Goal: Task Accomplishment & Management: Manage account settings

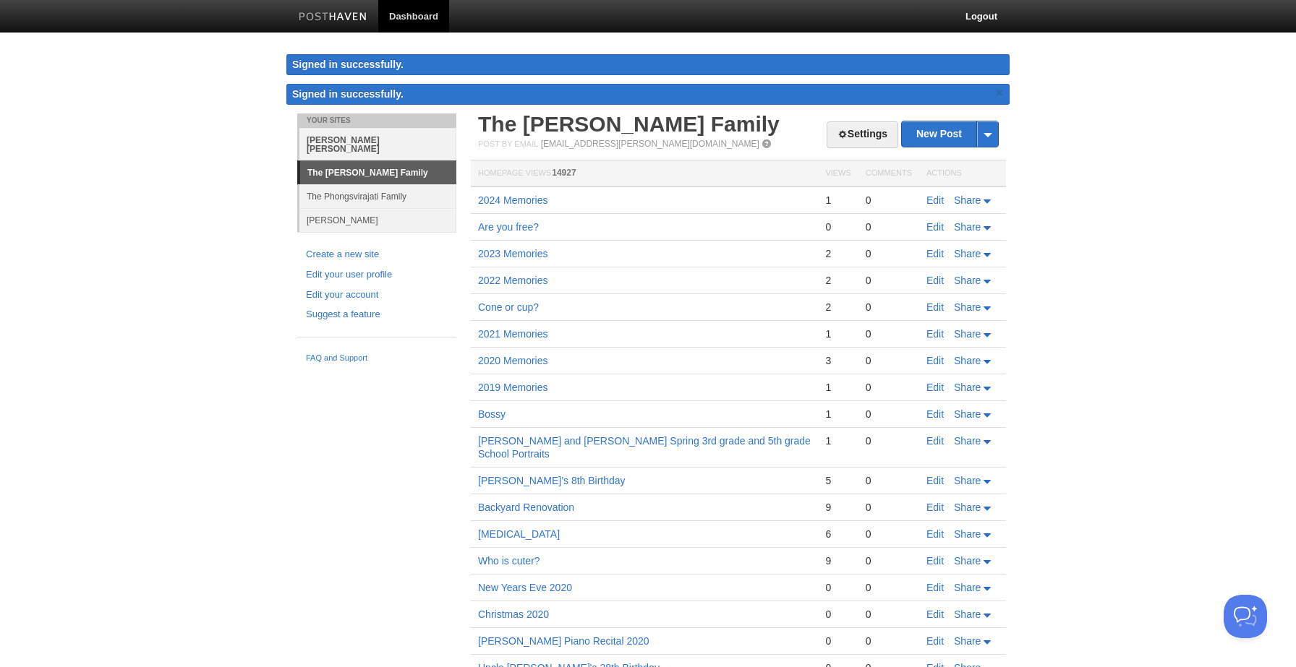
click at [390, 142] on link "[PERSON_NAME] [PERSON_NAME]" at bounding box center [377, 144] width 157 height 33
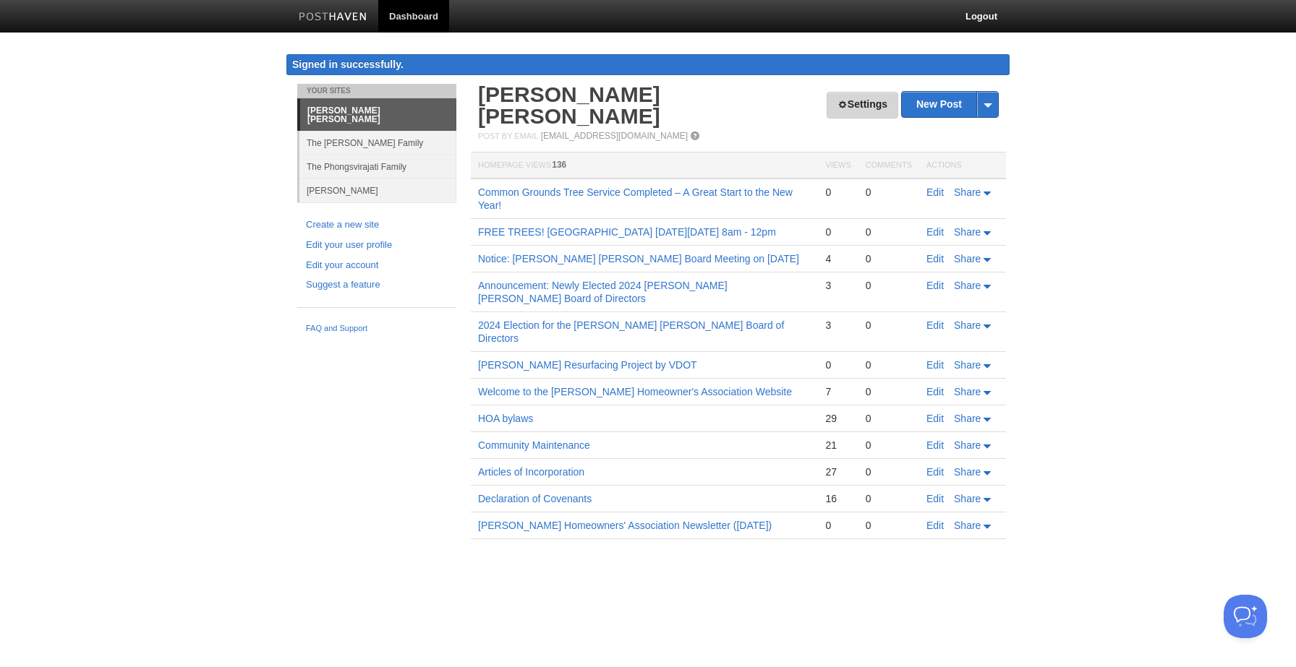
click at [866, 103] on link "Settings" at bounding box center [862, 105] width 72 height 27
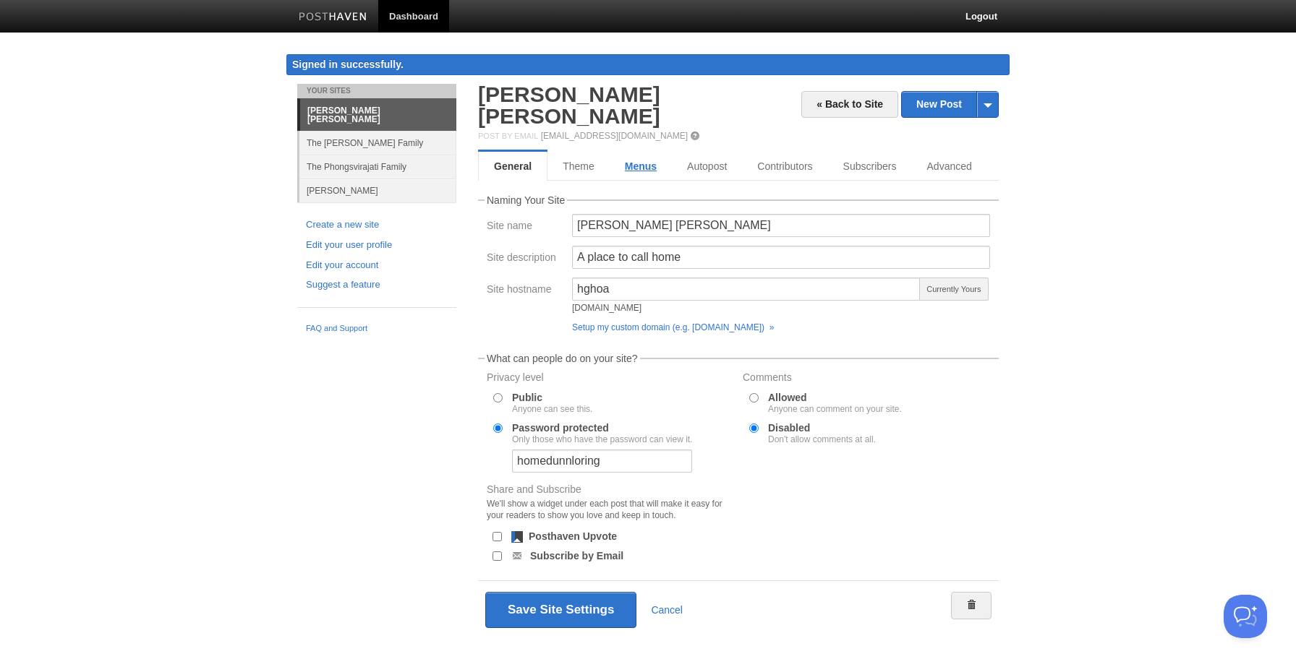
click at [635, 152] on link "Menus" at bounding box center [640, 166] width 62 height 29
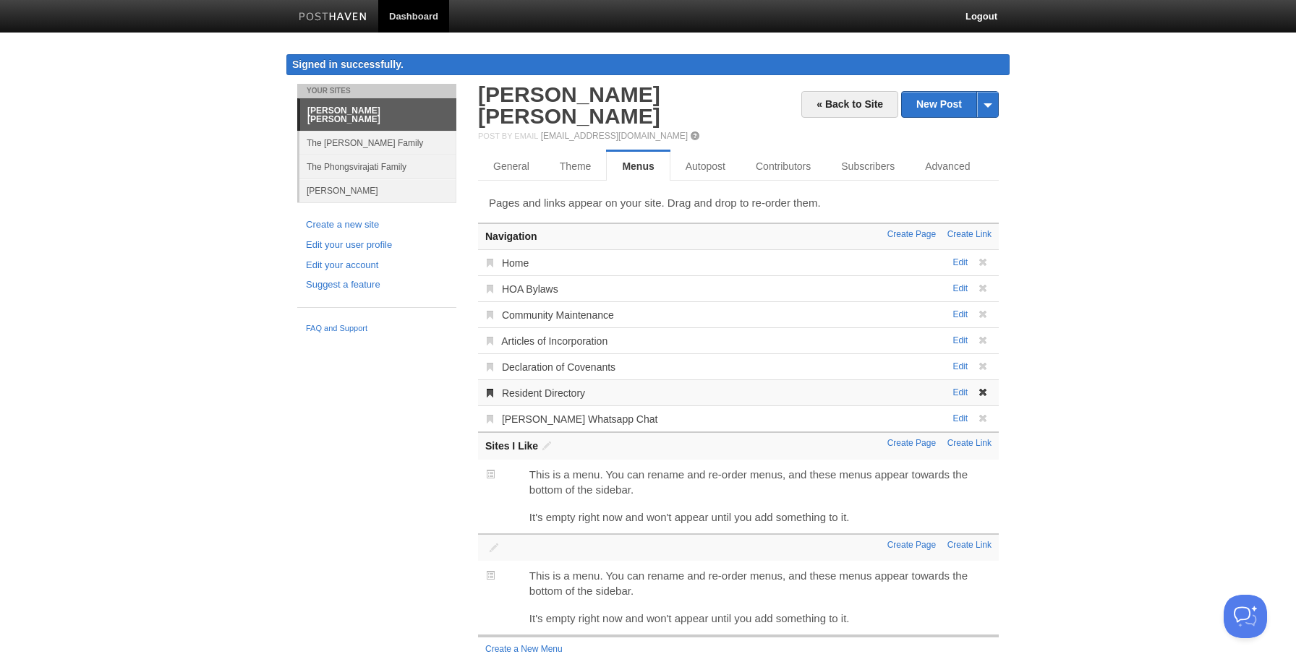
scroll to position [3, 0]
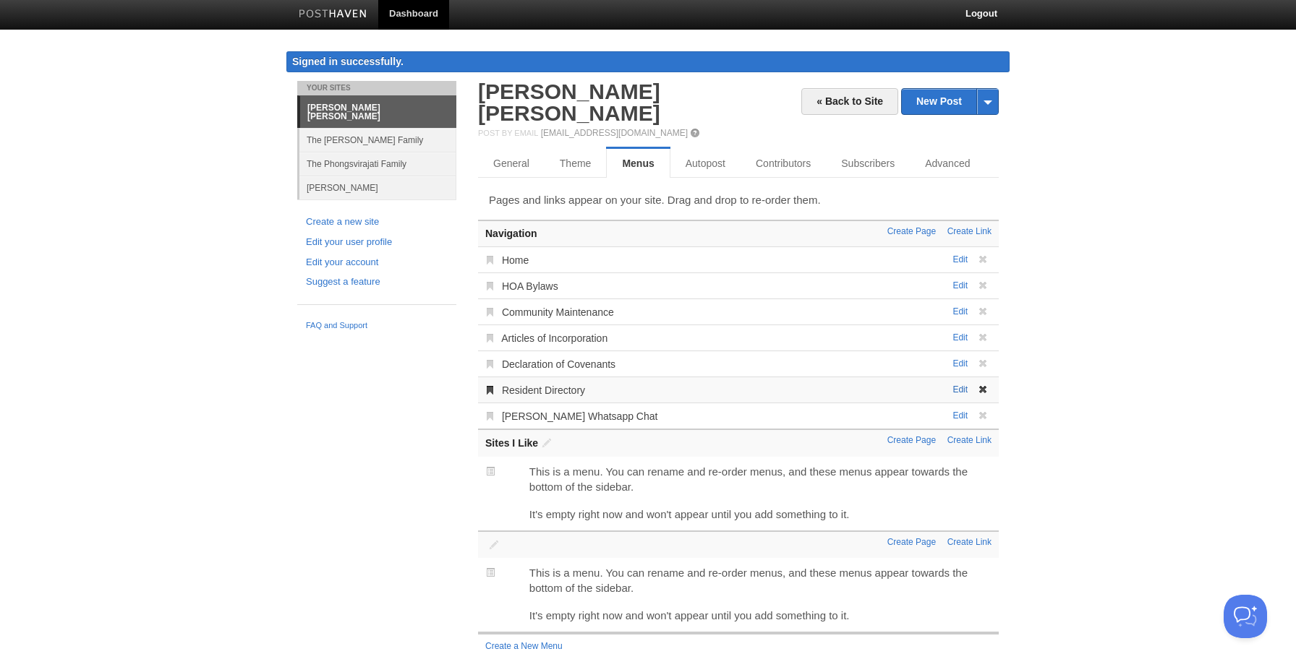
click at [959, 385] on link "Edit" at bounding box center [959, 390] width 15 height 10
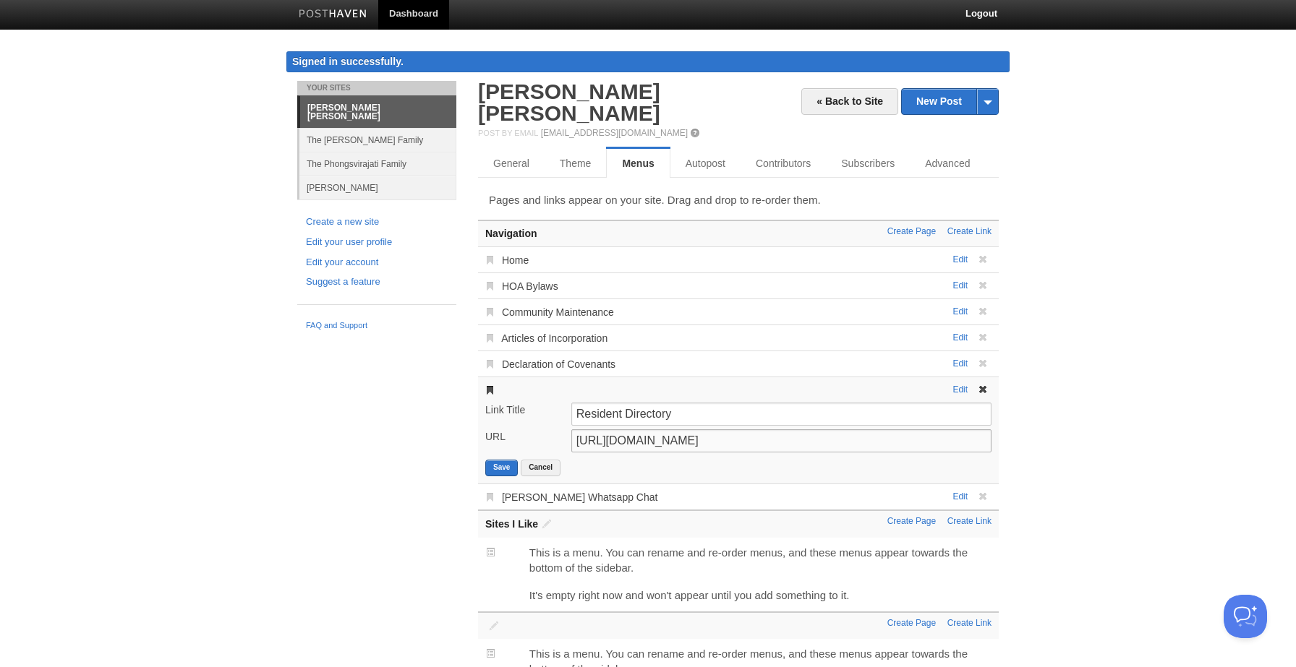
click at [950, 429] on input "[URL][DOMAIN_NAME]" at bounding box center [781, 440] width 420 height 23
paste input "[DOMAIN_NAME][URL]"
drag, startPoint x: 943, startPoint y: 422, endPoint x: 547, endPoint y: 389, distance: 398.3
click at [547, 403] on form "[PERSON_NAME] Resident Directory URL [URL][DOMAIN_NAME] Save Cancel" at bounding box center [738, 440] width 506 height 74
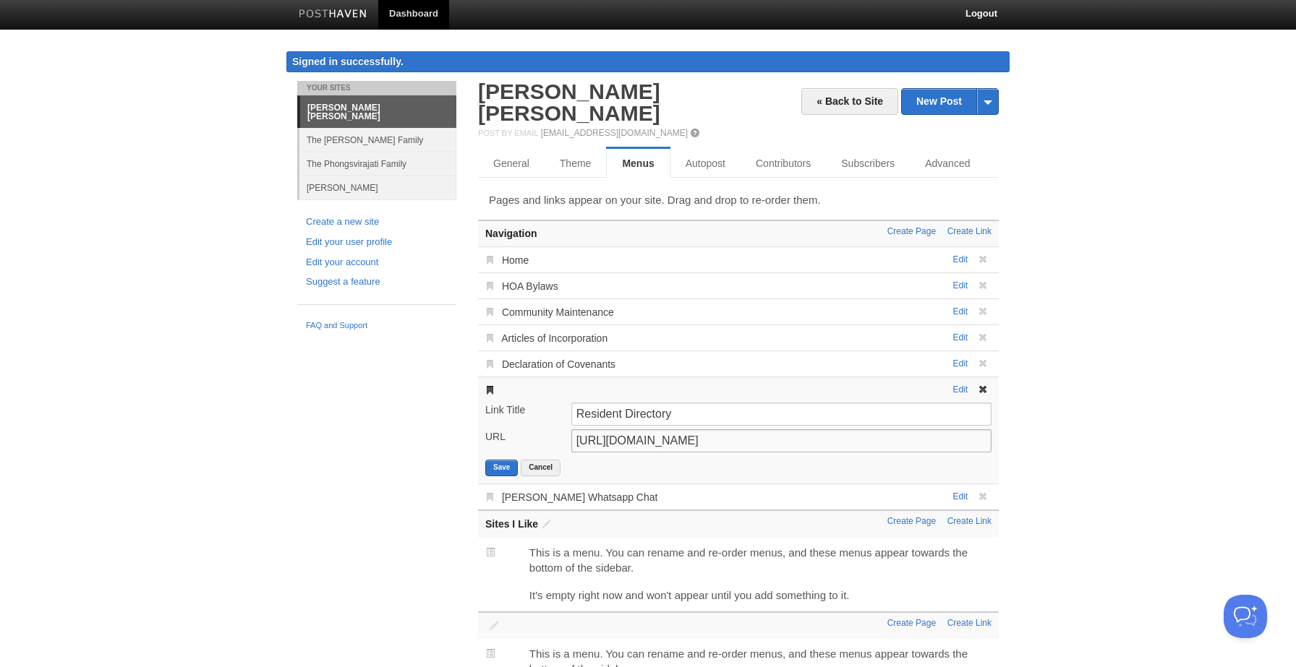
click at [641, 429] on input "[URL][DOMAIN_NAME]" at bounding box center [781, 440] width 420 height 23
click at [501, 458] on div "Edit Resident Directory [PERSON_NAME] Resident Directory URL [URL][DOMAIN_NAME]…" at bounding box center [738, 430] width 521 height 107
type input "[URL][DOMAIN_NAME]"
click at [498, 460] on button "Save" at bounding box center [501, 468] width 33 height 17
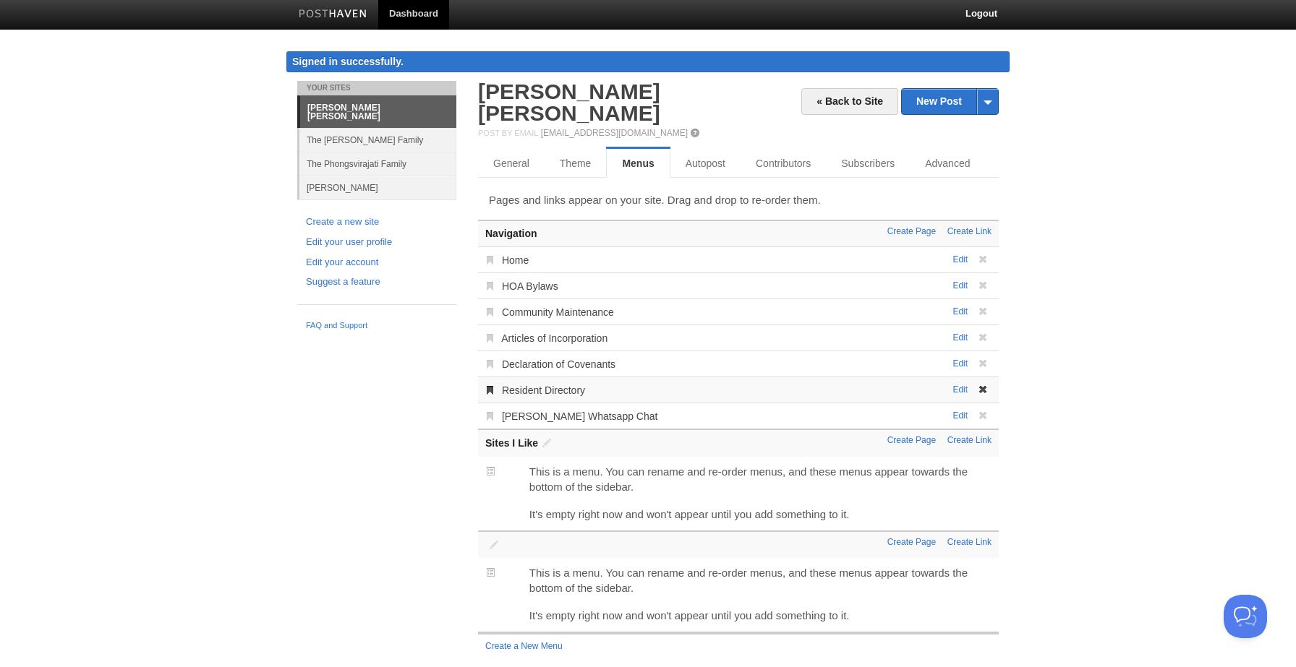
click at [341, 405] on div "Your Sites [PERSON_NAME] [PERSON_NAME] The [PERSON_NAME] Family The Phongsviraj…" at bounding box center [647, 384] width 723 height 606
click at [185, 218] on body "Dashboard Logout Signed in successfully. Signed in successfully. × Your Sites […" at bounding box center [648, 342] width 1296 height 690
